Goal: Check status

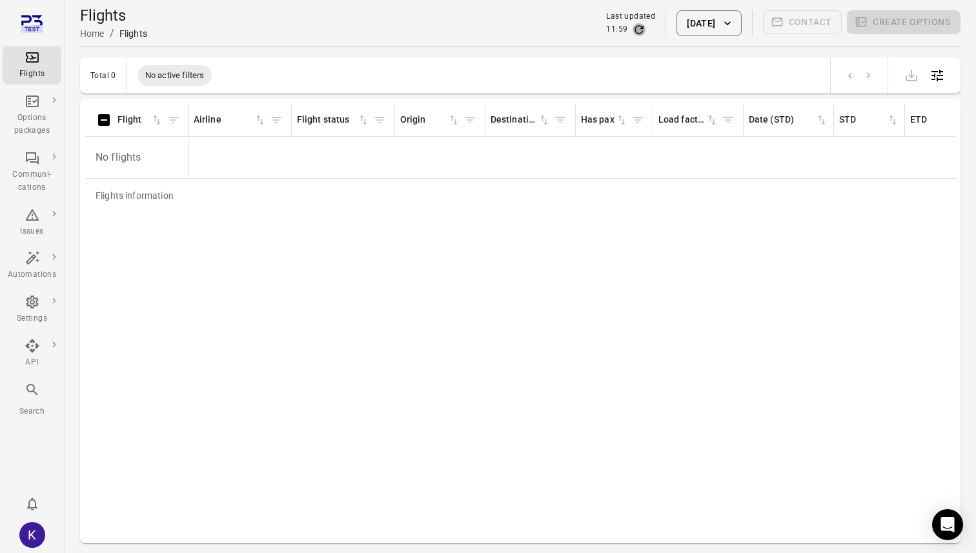
click at [635, 30] on icon "Refresh data" at bounding box center [639, 29] width 8 height 8
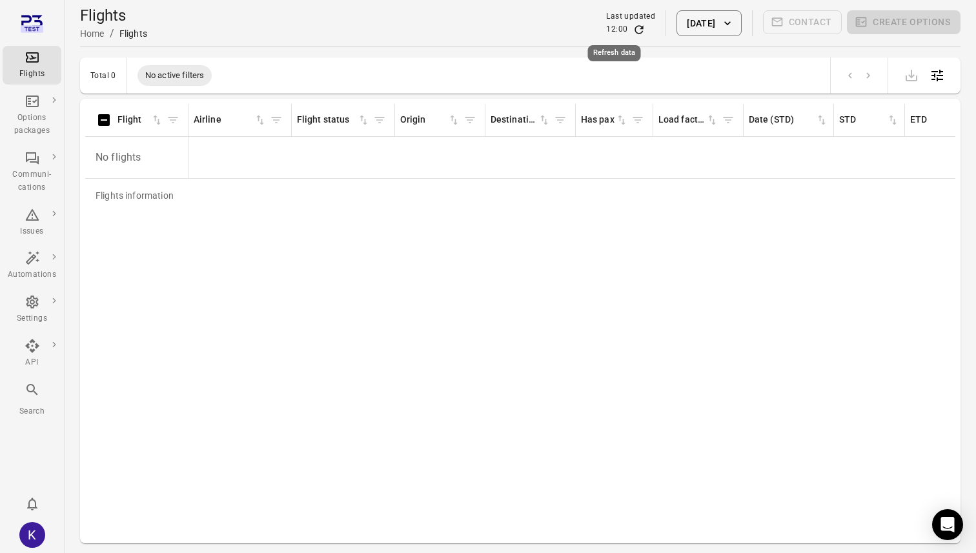
click at [635, 30] on icon "Refresh data" at bounding box center [639, 29] width 8 height 8
click at [633, 30] on icon "Refresh data" at bounding box center [639, 29] width 13 height 13
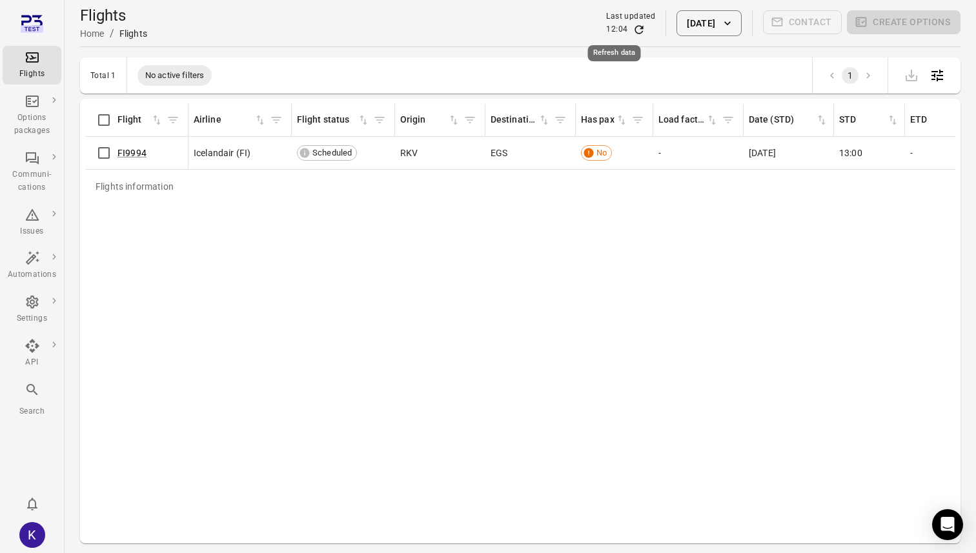
click at [635, 29] on icon "Refresh data" at bounding box center [639, 29] width 8 height 8
click at [582, 251] on div "Flights information Flight Airline Flight status Origin Destination Has pax Loa…" at bounding box center [520, 321] width 870 height 434
click at [635, 28] on icon "Refresh data" at bounding box center [639, 29] width 8 height 8
click at [134, 151] on link "FI9994" at bounding box center [131, 153] width 29 height 10
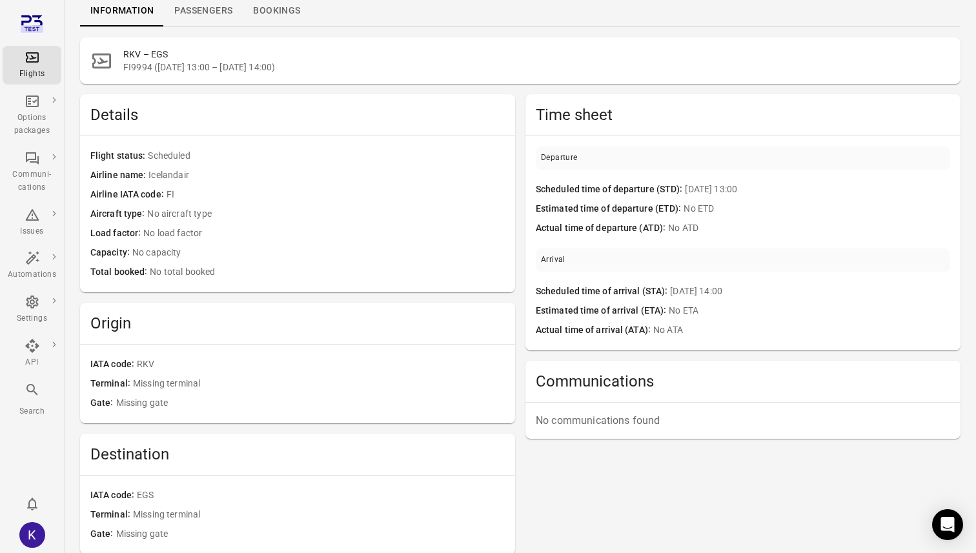
scroll to position [53, 0]
